Goal: Information Seeking & Learning: Learn about a topic

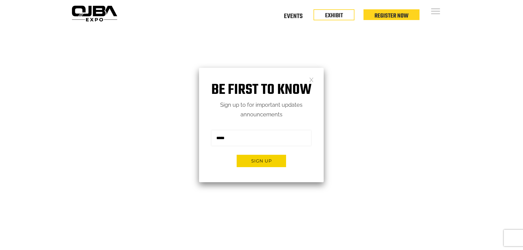
click at [314, 78] on div "Be first to know Sign up to for important updates announcements Sign me up for …" at bounding box center [261, 125] width 125 height 114
click at [348, 13] on li "EXHIBIT" at bounding box center [333, 13] width 41 height 11
click at [312, 79] on link at bounding box center [311, 79] width 5 height 5
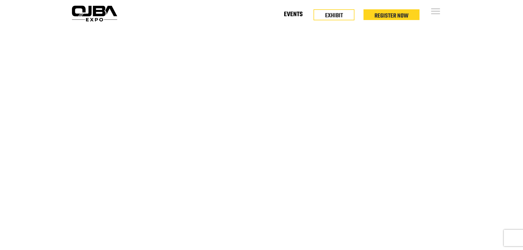
click at [301, 15] on link "Events" at bounding box center [293, 16] width 19 height 2
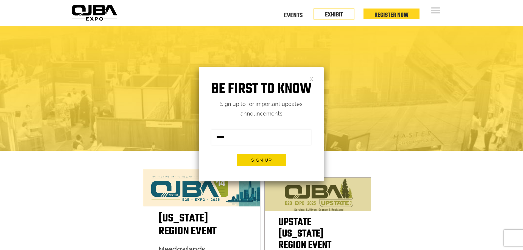
scroll to position [137, 0]
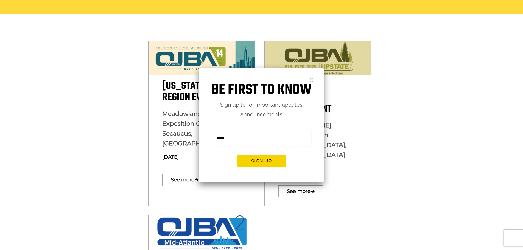
click at [311, 80] on link at bounding box center [311, 79] width 5 height 5
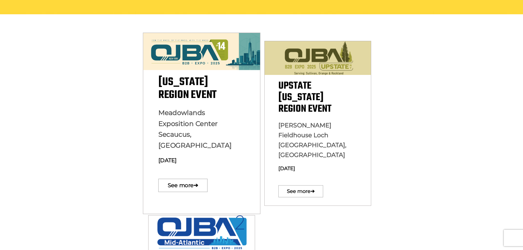
click at [190, 93] on span "New York Region Event" at bounding box center [187, 89] width 58 height 30
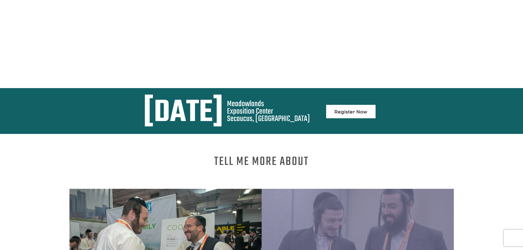
scroll to position [192, 0]
